Goal: Task Accomplishment & Management: Manage account settings

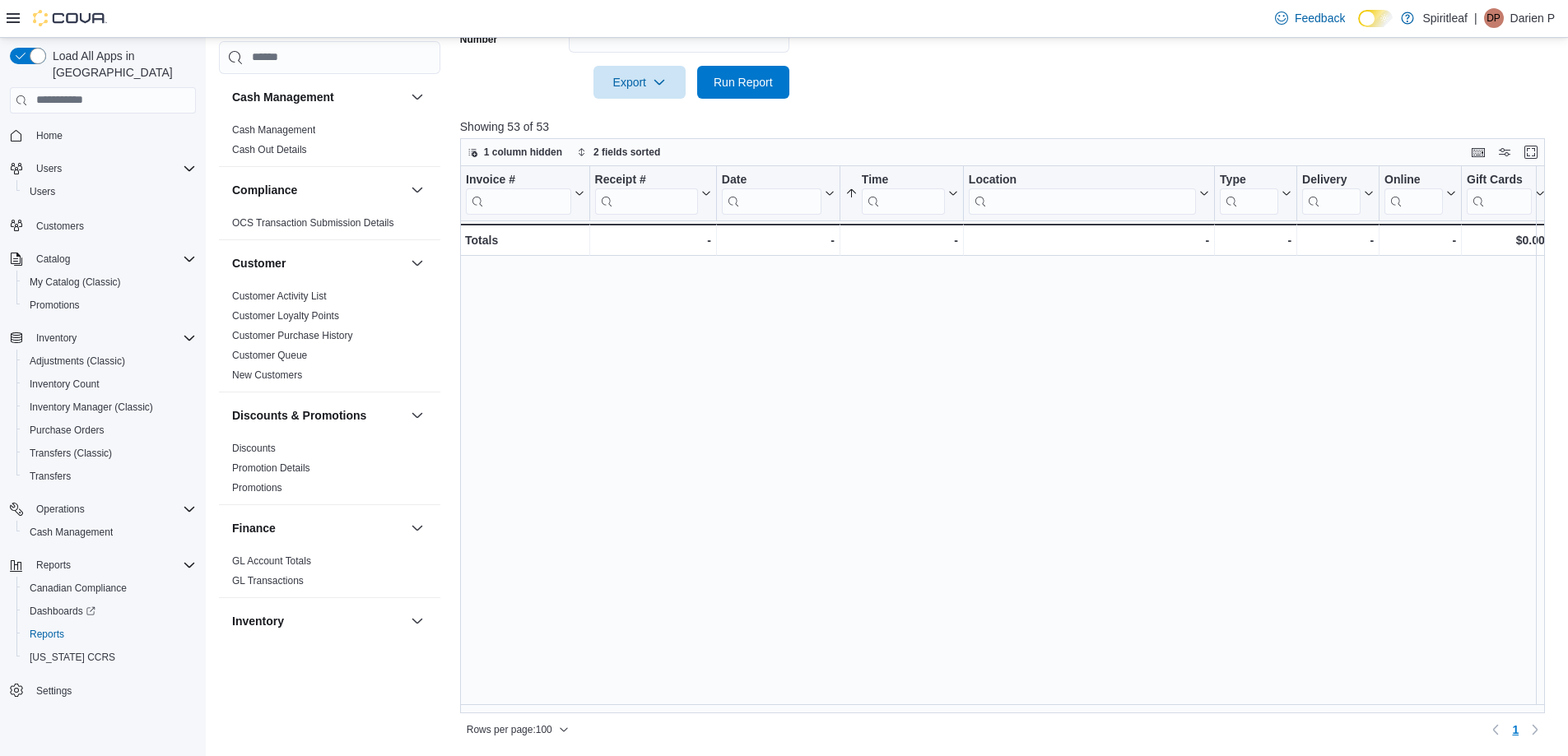
scroll to position [1120, 0]
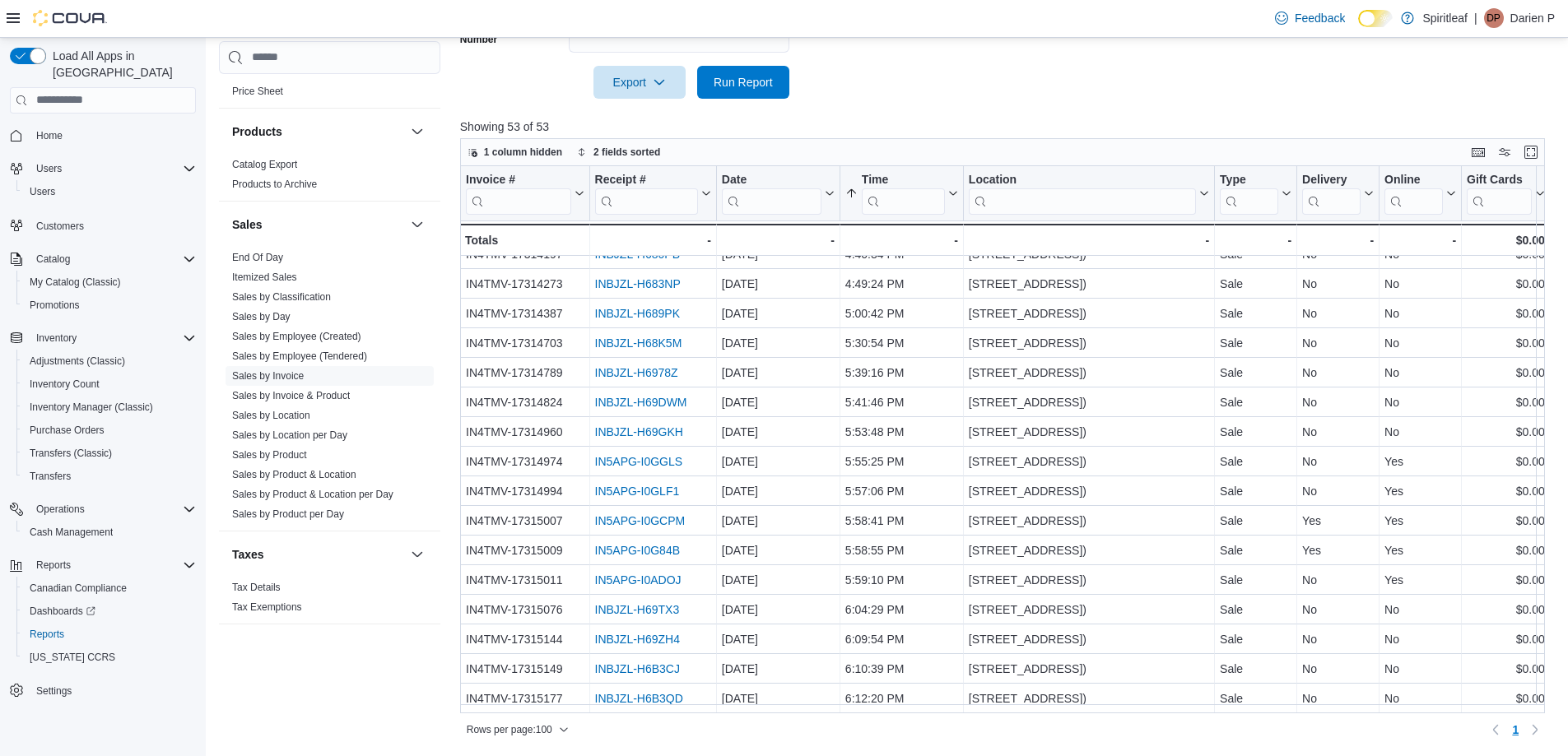
click at [1521, 15] on p "Darien P" at bounding box center [1532, 18] width 44 height 20
click at [1448, 154] on span "Sign Out" at bounding box center [1448, 160] width 44 height 16
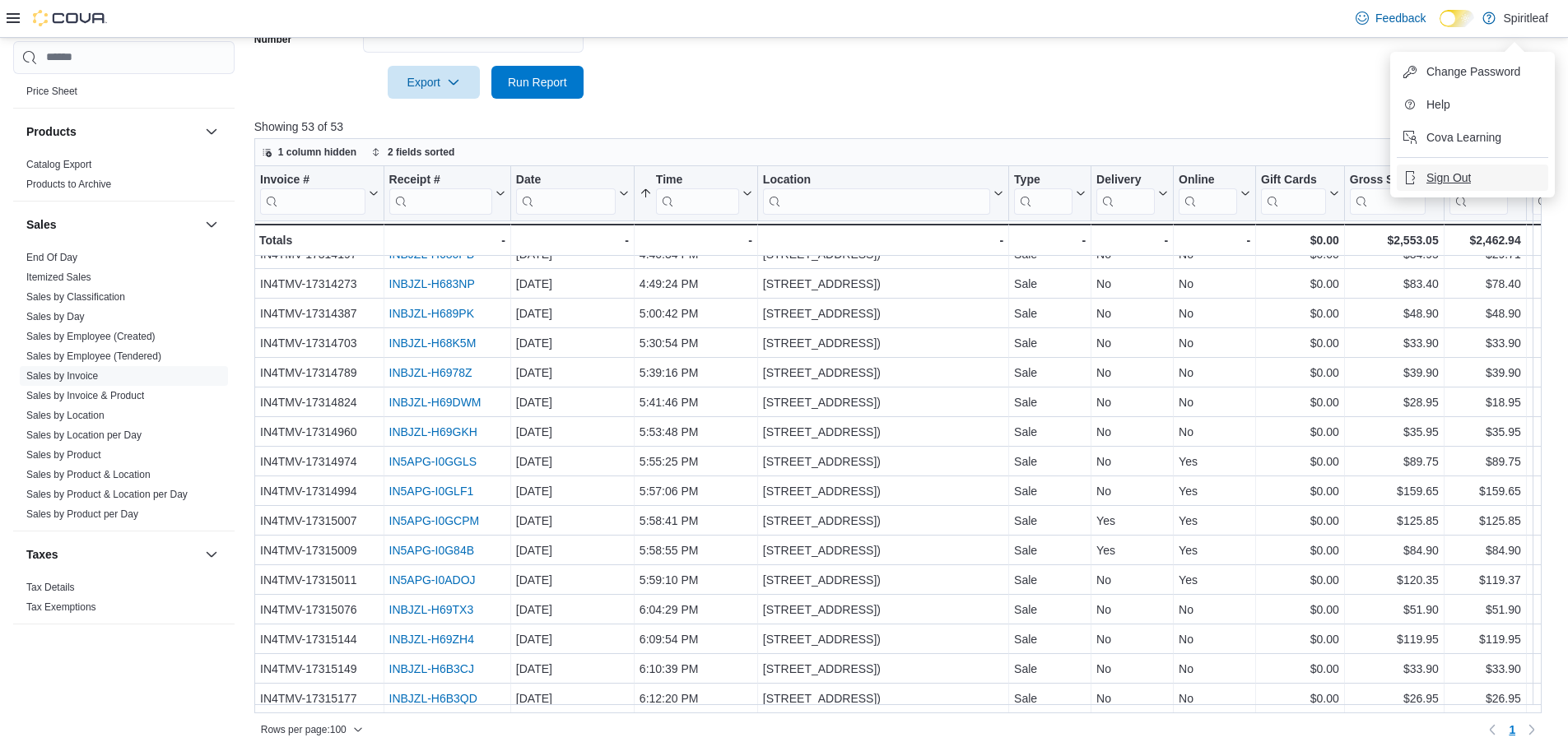
scroll to position [510, 0]
